Goal: Transaction & Acquisition: Download file/media

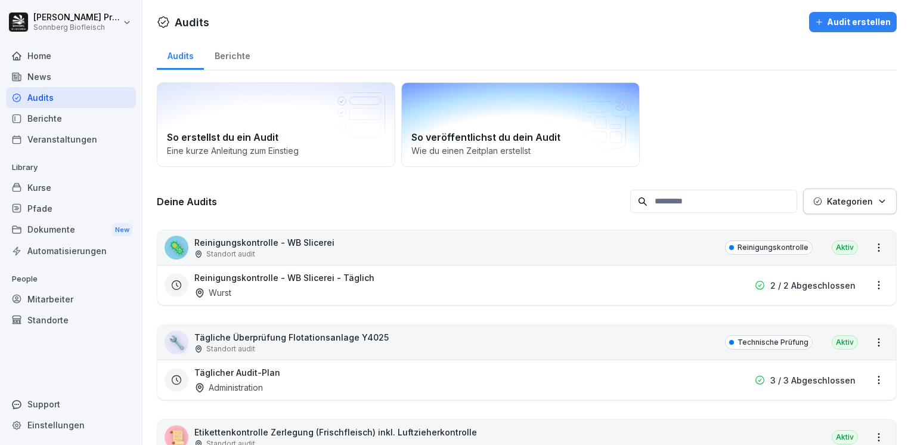
scroll to position [179, 0]
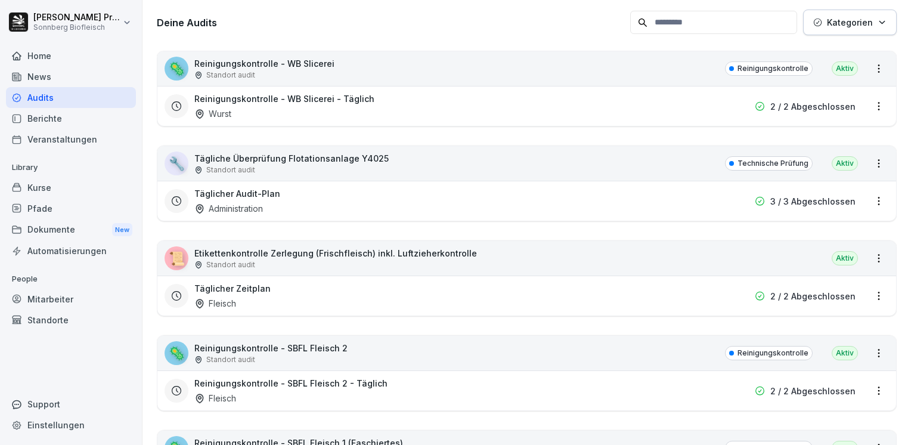
click at [526, 264] on div "📜 Etikettenkontrolle Zerlegung (Frischfleisch) inkl. Luftzieherkontrolle Stando…" at bounding box center [526, 258] width 739 height 35
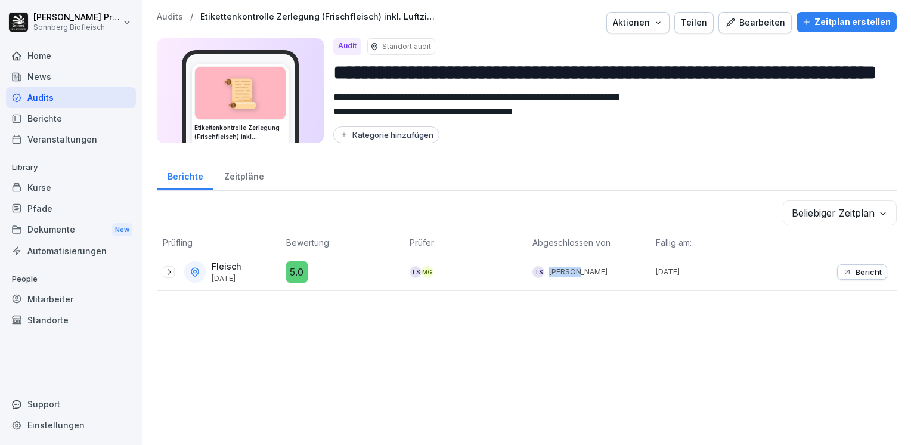
click at [487, 259] on div "TS MG" at bounding box center [465, 272] width 123 height 36
click at [168, 272] on icon at bounding box center [169, 272] width 10 height 10
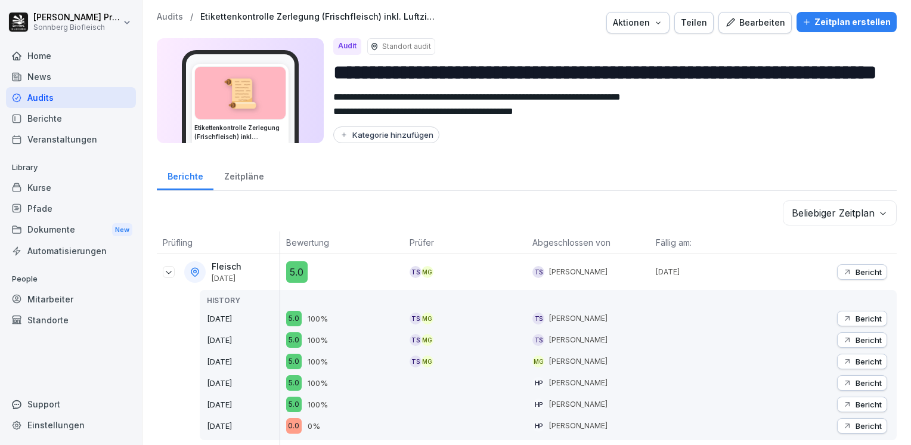
click at [168, 272] on icon at bounding box center [169, 272] width 6 height 3
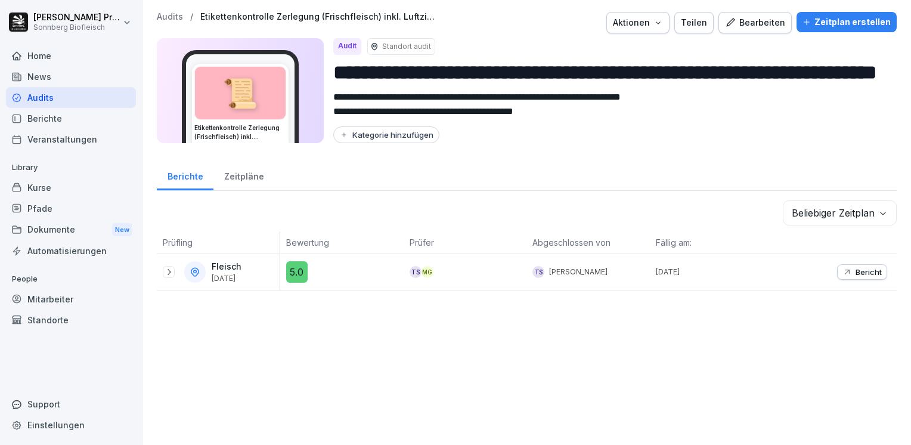
click at [169, 21] on div "Audits / Etikettenkontrolle Zerlegung (Frischfleisch) inkl. Luftzieherkontrolle…" at bounding box center [527, 22] width 740 height 21
click at [167, 19] on p "Audits" at bounding box center [170, 17] width 26 height 10
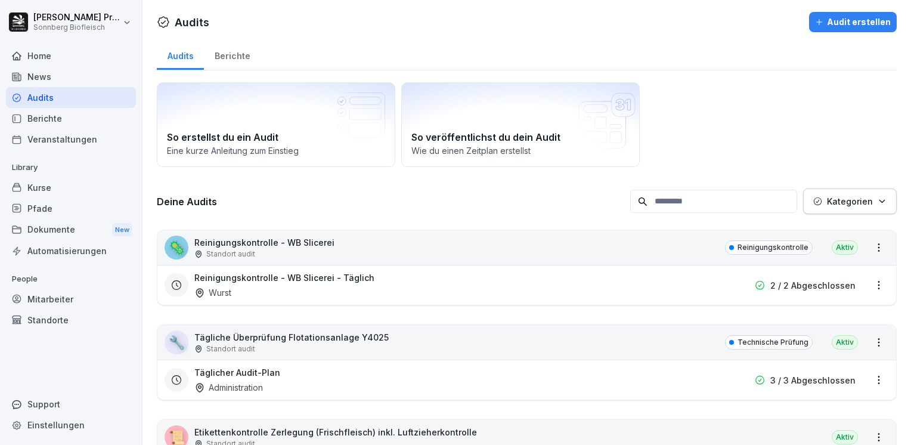
click at [704, 197] on input at bounding box center [713, 201] width 167 height 23
click at [878, 197] on icon "button" at bounding box center [882, 201] width 9 height 9
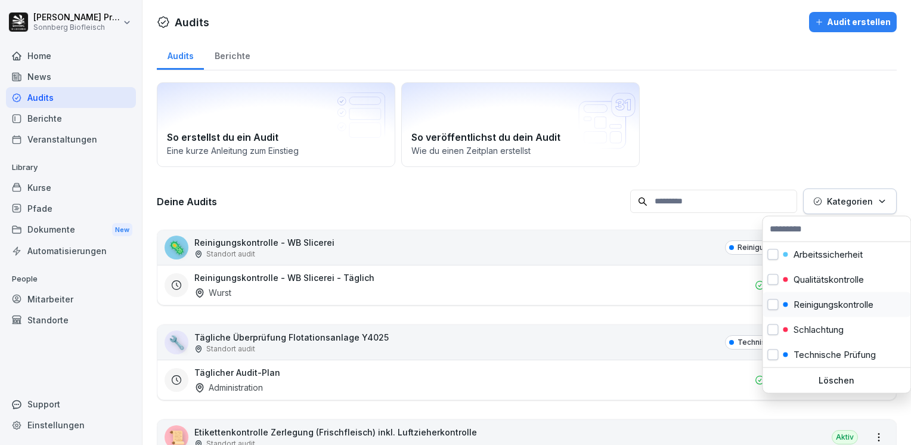
click at [829, 302] on p "Reinigungskontrolle" at bounding box center [834, 304] width 80 height 11
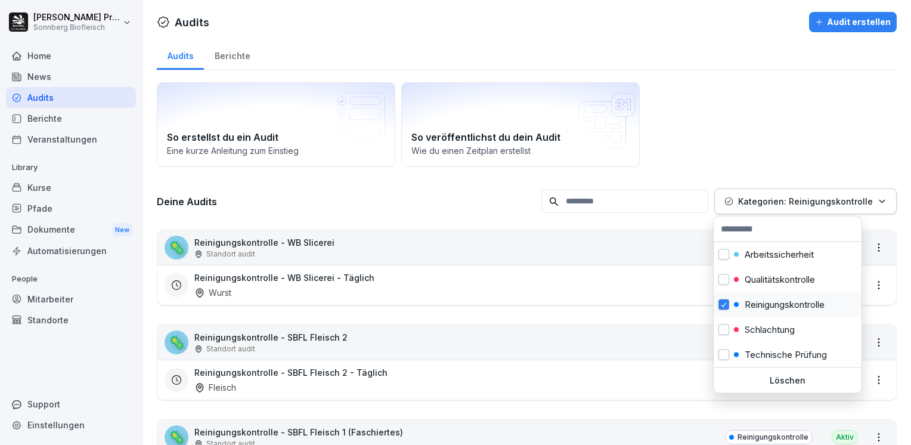
click at [771, 309] on p "Reinigungskontrolle" at bounding box center [785, 304] width 80 height 11
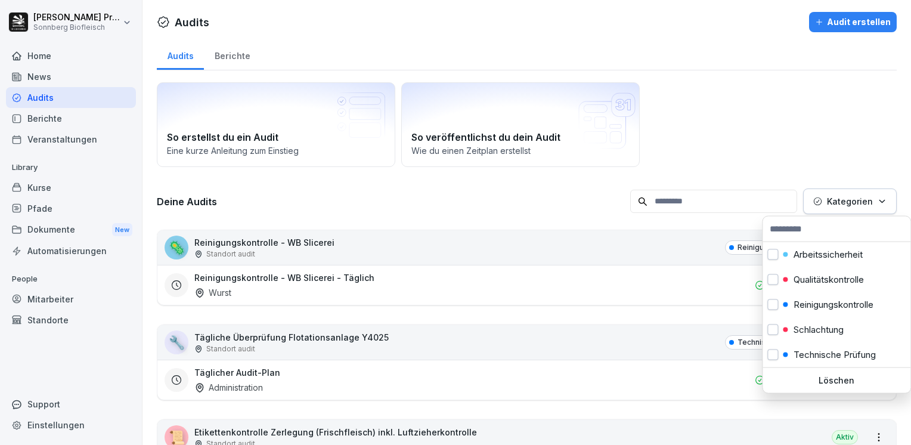
click at [755, 109] on html "[PERSON_NAME] Sonnberg Biofleisch Home News Audits Berichte Veranstaltungen Lib…" at bounding box center [455, 222] width 911 height 445
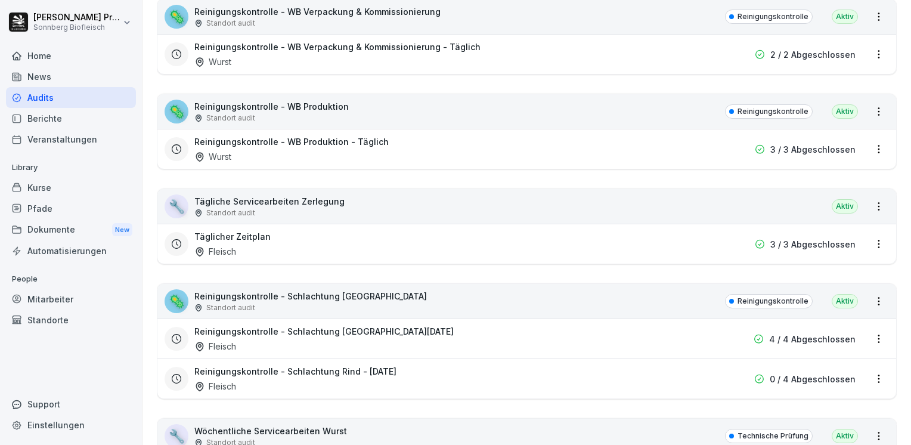
scroll to position [1014, 0]
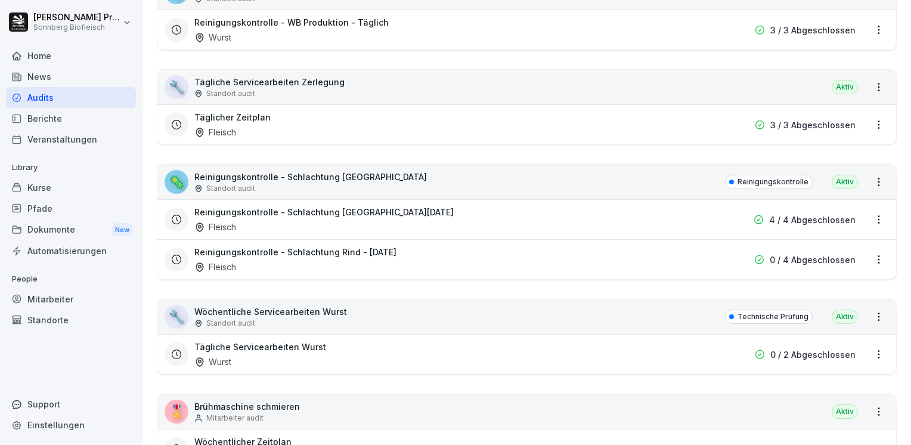
click at [866, 216] on html "[PERSON_NAME] Sonnberg Biofleisch Home News Audits Berichte Veranstaltungen Lib…" at bounding box center [455, 222] width 911 height 445
click at [0, 0] on link "Berichte ansehen" at bounding box center [0, 0] width 0 height 0
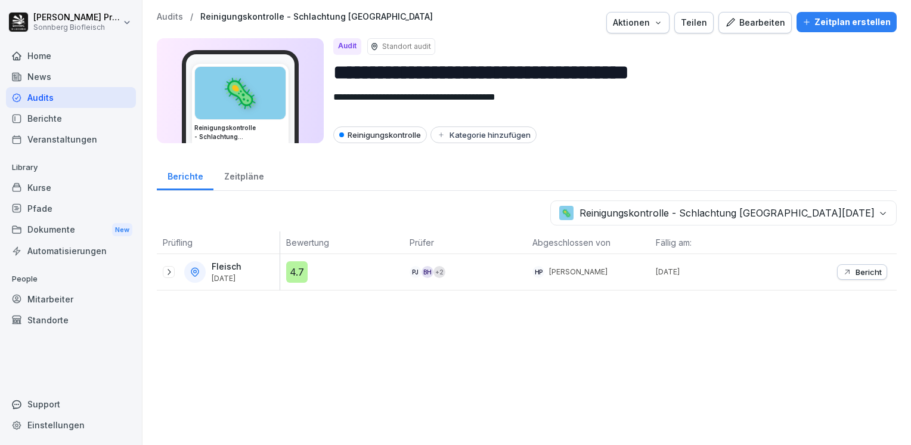
click at [168, 271] on icon at bounding box center [169, 272] width 10 height 10
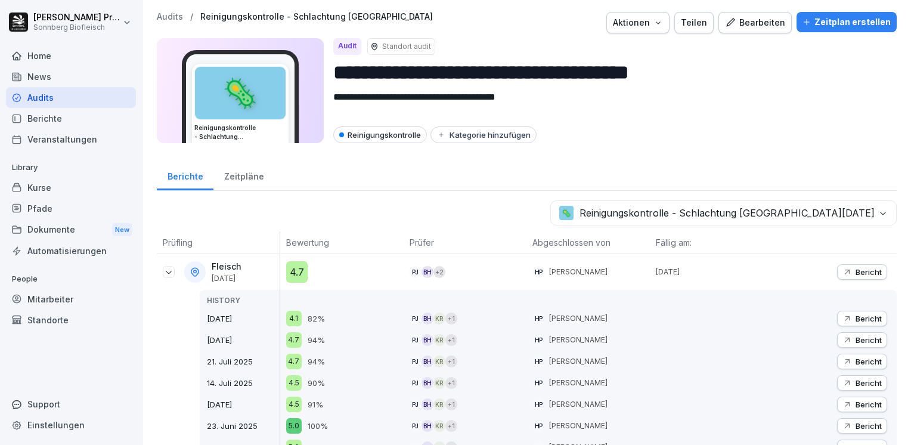
click at [859, 268] on p "Bericht" at bounding box center [869, 272] width 26 height 10
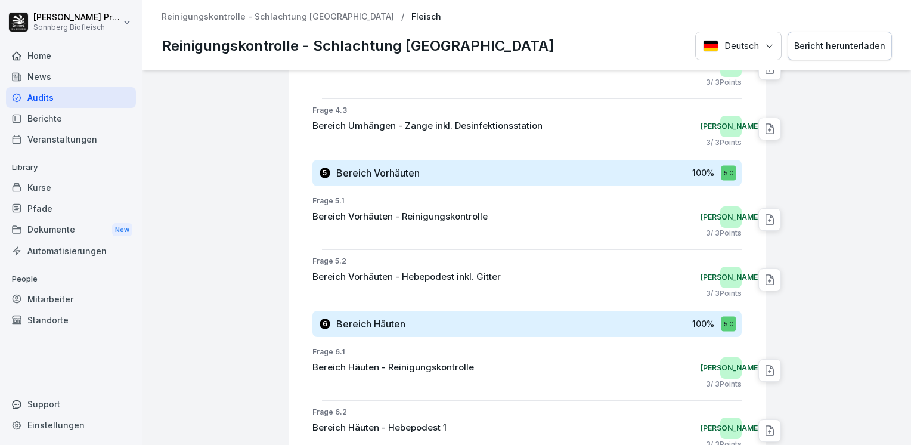
scroll to position [2653, 0]
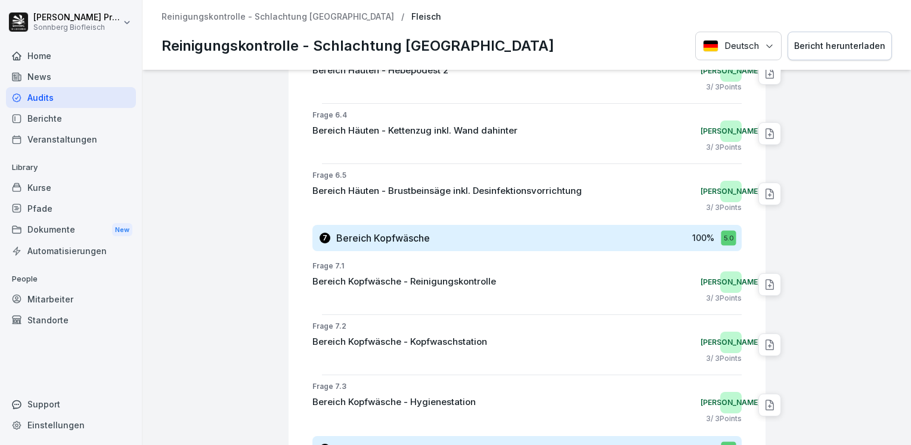
click at [820, 43] on div "Bericht herunterladen" at bounding box center [839, 45] width 91 height 13
